Goal: Task Accomplishment & Management: Manage account settings

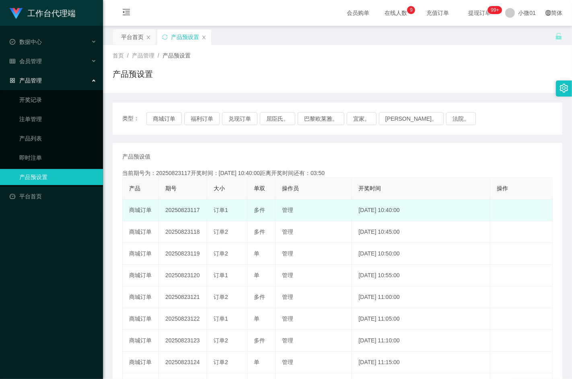
click at [176, 205] on td "20250823117" at bounding box center [183, 210] width 48 height 22
copy td "20250823117"
click at [182, 218] on td "20250823117" at bounding box center [183, 210] width 48 height 22
click at [182, 213] on td "20250823117" at bounding box center [183, 210] width 48 height 22
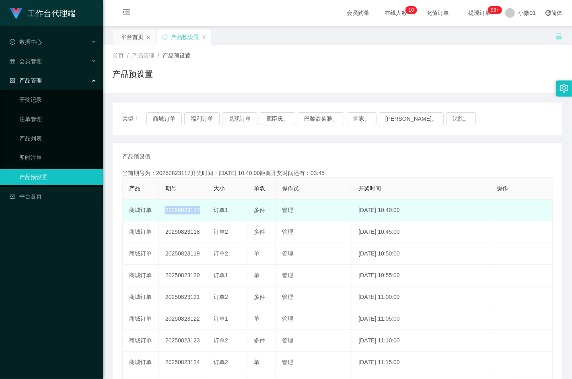
click at [182, 213] on td "20250823117" at bounding box center [183, 210] width 48 height 22
copy td "20250823117"
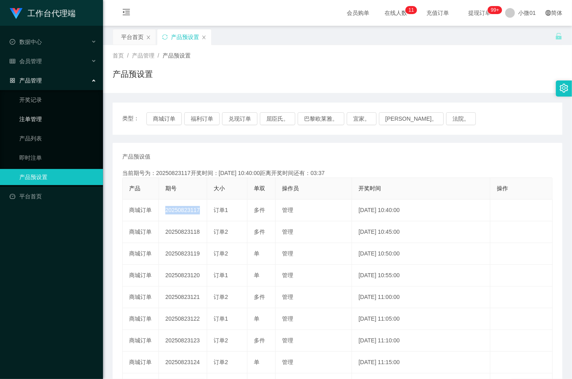
drag, startPoint x: 31, startPoint y: 113, endPoint x: 62, endPoint y: 115, distance: 31.0
click at [31, 113] on link "注单管理" at bounding box center [57, 119] width 77 height 16
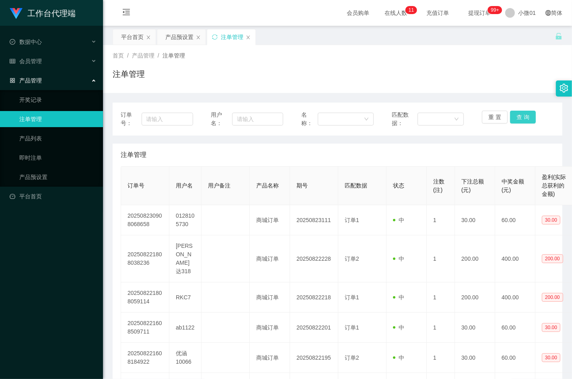
click at [510, 115] on button "查 询" at bounding box center [523, 117] width 26 height 13
click at [509, 115] on div "重 置 查 询" at bounding box center [518, 119] width 72 height 17
click at [510, 115] on button "查 询" at bounding box center [523, 117] width 26 height 13
click at [509, 115] on div "重 置 查 询" at bounding box center [518, 119] width 72 height 17
click at [510, 115] on button "查 询" at bounding box center [523, 117] width 26 height 13
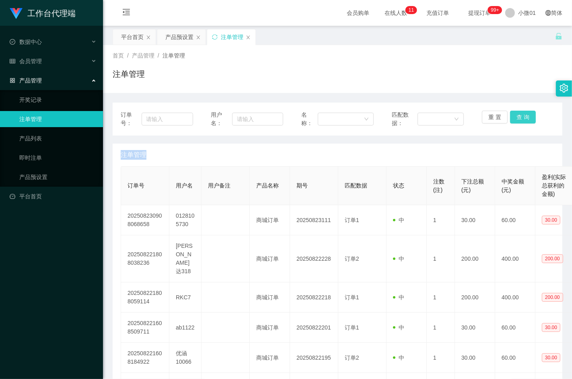
click at [509, 115] on div "重 置 查 询" at bounding box center [518, 119] width 72 height 17
click at [510, 115] on button "查 询" at bounding box center [523, 117] width 26 height 13
click at [510, 115] on button "查 询" at bounding box center [527, 117] width 35 height 13
drag, startPoint x: 509, startPoint y: 115, endPoint x: 513, endPoint y: 96, distance: 19.3
click at [510, 115] on button "查 询" at bounding box center [527, 117] width 35 height 13
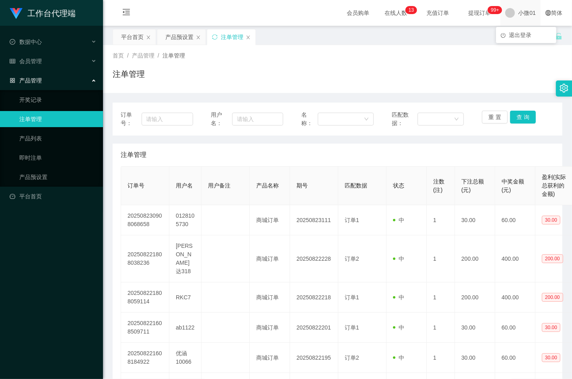
click at [523, 11] on span "小微01" at bounding box center [527, 13] width 18 height 26
click at [525, 33] on span "退出登录" at bounding box center [520, 35] width 23 height 6
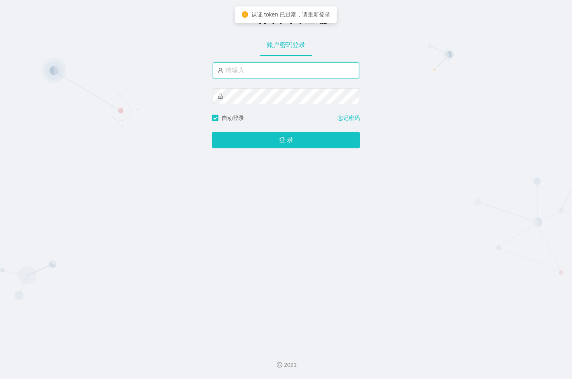
type input "xiaowei01"
click at [283, 65] on input "xiaowei01" at bounding box center [286, 70] width 146 height 16
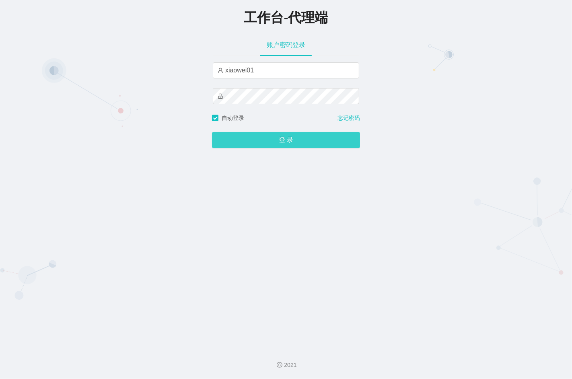
click at [259, 138] on button "登 录" at bounding box center [286, 140] width 148 height 16
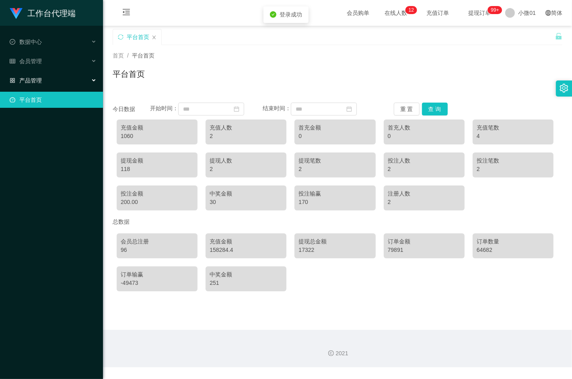
click at [37, 77] on font "产品管理" at bounding box center [30, 80] width 23 height 6
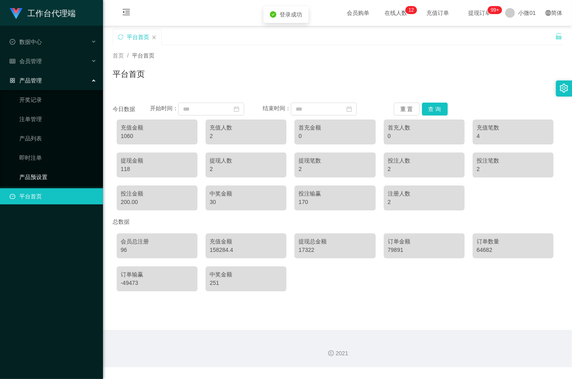
click at [40, 177] on link "产品预设置" at bounding box center [57, 177] width 77 height 16
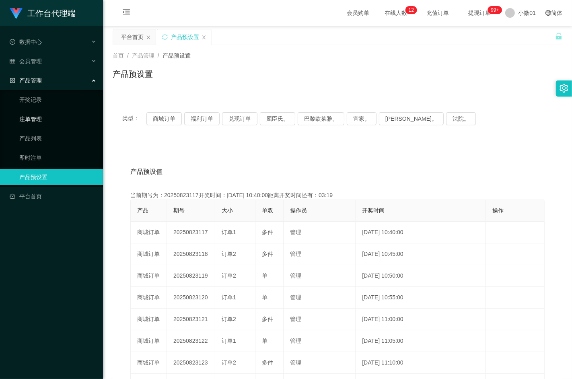
click at [42, 120] on link "注单管理" at bounding box center [57, 119] width 77 height 16
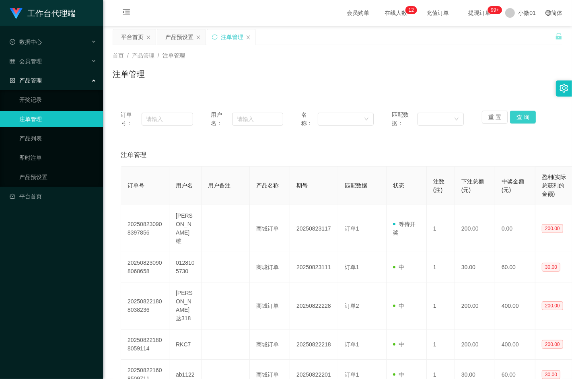
click at [514, 118] on button "查 询" at bounding box center [523, 117] width 26 height 13
click at [514, 118] on div "重 置 查 询" at bounding box center [518, 119] width 72 height 17
click at [526, 122] on button "查 询" at bounding box center [523, 117] width 26 height 13
click at [526, 122] on div "重 置 查 询" at bounding box center [518, 119] width 72 height 17
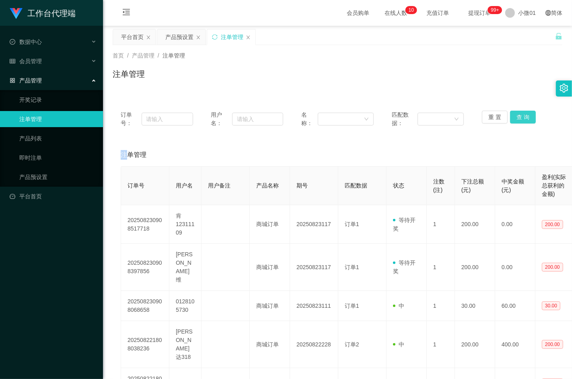
click at [526, 122] on button "查 询" at bounding box center [523, 117] width 26 height 13
click at [526, 122] on div "重 置 查 询" at bounding box center [518, 119] width 72 height 17
click at [526, 122] on button "查 询" at bounding box center [523, 117] width 26 height 13
click at [526, 122] on div "重 置 查 询" at bounding box center [518, 119] width 72 height 17
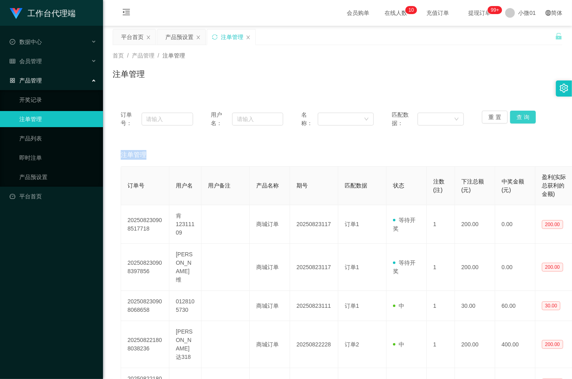
click at [526, 122] on button "查 询" at bounding box center [523, 117] width 26 height 13
click at [179, 39] on div "产品预设置" at bounding box center [179, 36] width 28 height 15
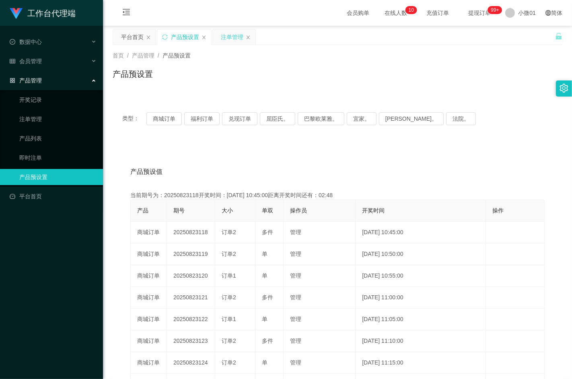
click at [226, 41] on div "注单管理" at bounding box center [232, 36] width 23 height 15
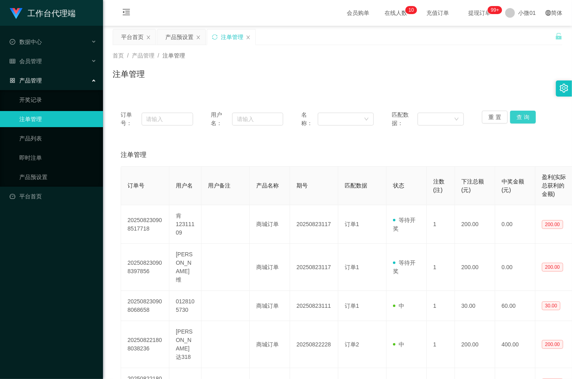
click at [524, 117] on button "查 询" at bounding box center [523, 117] width 26 height 13
click at [524, 117] on div "重 置 查 询" at bounding box center [518, 119] width 72 height 17
click at [180, 35] on div "产品预设置" at bounding box center [179, 36] width 28 height 15
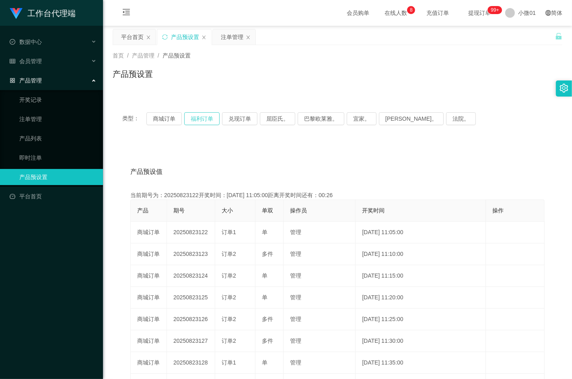
click at [193, 117] on button "福利订单" at bounding box center [201, 118] width 35 height 13
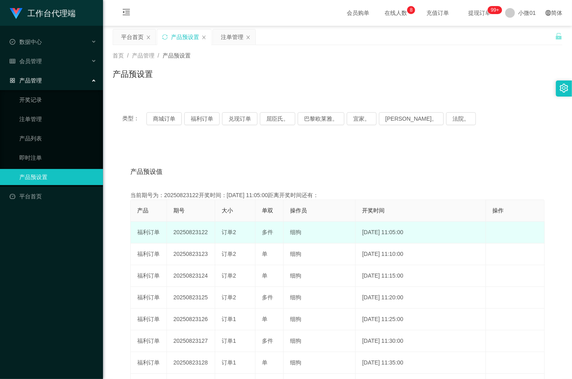
click at [186, 235] on td "20250823122" at bounding box center [191, 233] width 48 height 22
copy td "20250823122"
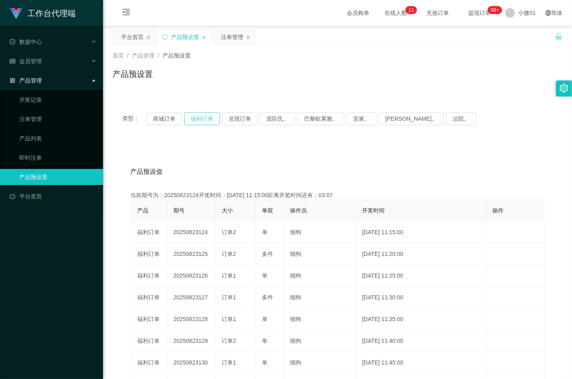
click at [198, 122] on button "福利订单" at bounding box center [201, 118] width 35 height 13
click at [237, 119] on button "兑现订单" at bounding box center [239, 118] width 35 height 13
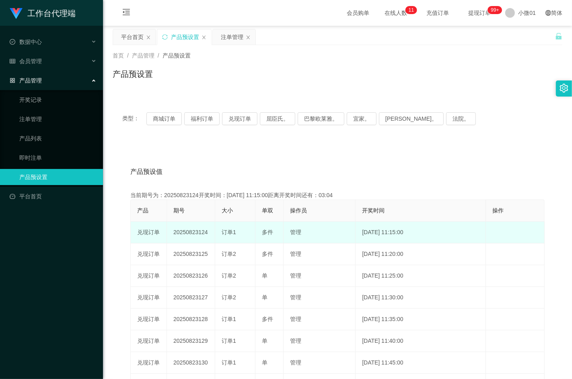
click at [187, 231] on td "20250823124" at bounding box center [191, 233] width 48 height 22
copy td "20250823124"
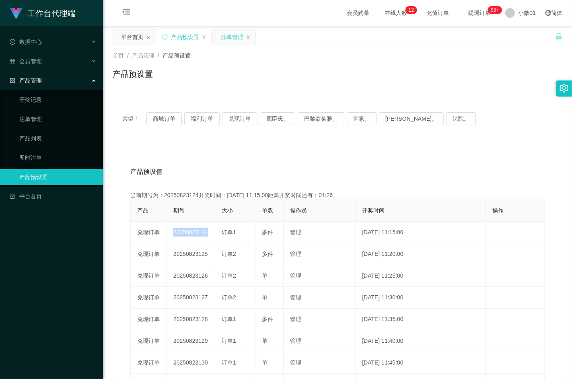
click at [226, 36] on div "注单管理" at bounding box center [232, 36] width 23 height 15
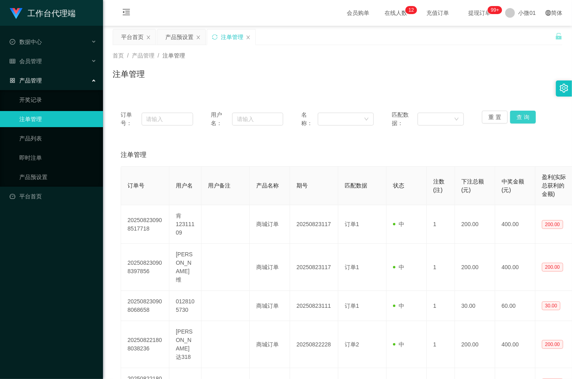
click at [511, 114] on button "查 询" at bounding box center [523, 117] width 26 height 13
click at [511, 114] on div "重 置 查 询" at bounding box center [518, 119] width 72 height 17
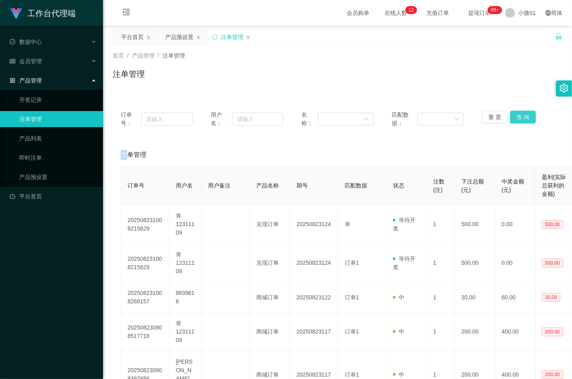
click at [511, 114] on button "查 询" at bounding box center [523, 117] width 26 height 13
click at [519, 119] on button "查 询" at bounding box center [523, 117] width 26 height 13
click at [519, 119] on div "重 置 查 询" at bounding box center [518, 119] width 72 height 17
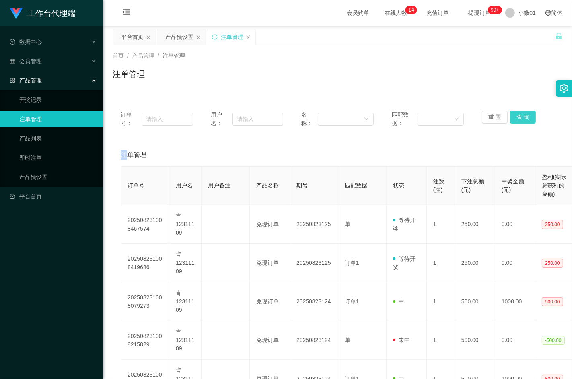
click at [519, 119] on button "查 询" at bounding box center [523, 117] width 26 height 13
click at [519, 119] on div "重 置 查 询" at bounding box center [518, 119] width 72 height 17
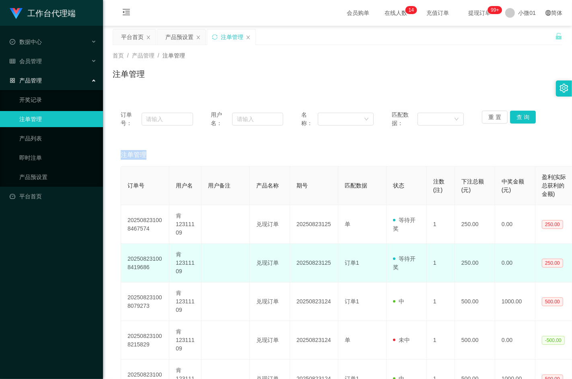
scroll to position [45, 0]
